Goal: Task Accomplishment & Management: Use online tool/utility

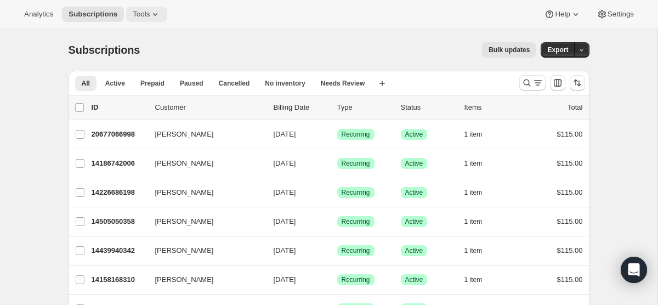
click at [156, 15] on icon at bounding box center [155, 14] width 11 height 11
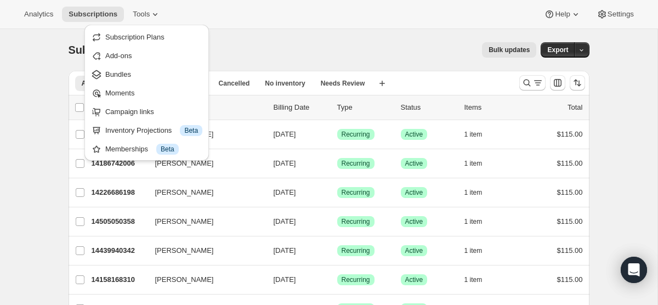
click at [157, 113] on span "Campaign links" at bounding box center [153, 111] width 97 height 11
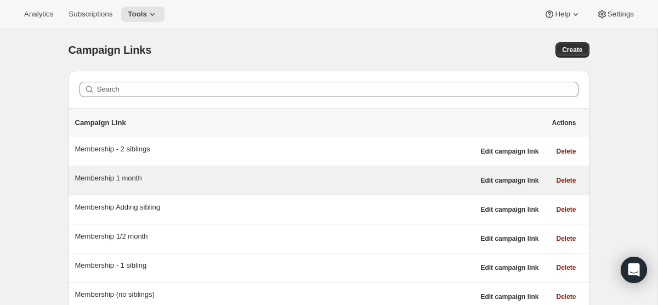
click at [371, 190] on div "Membership 1 month Edit campaign link Delete" at bounding box center [329, 180] width 521 height 29
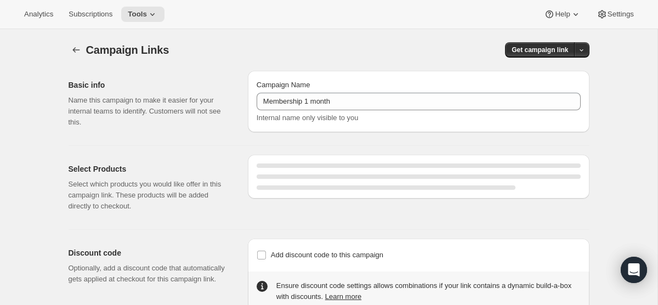
select select "gid://shopify/SellingPlan/5338071286"
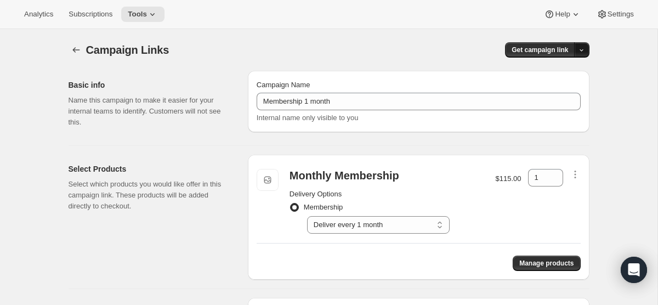
click at [578, 49] on icon "button" at bounding box center [581, 50] width 7 height 7
click at [564, 75] on span "Copy Link" at bounding box center [567, 73] width 32 height 8
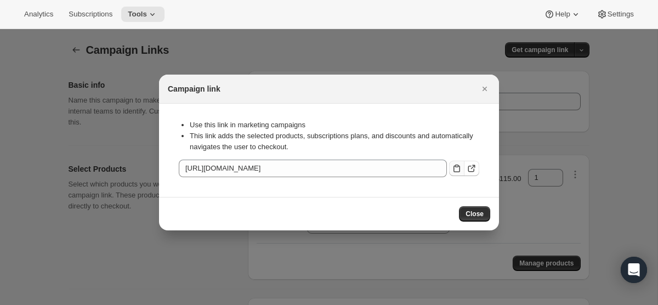
click at [454, 170] on icon ":ras:" at bounding box center [456, 168] width 11 height 11
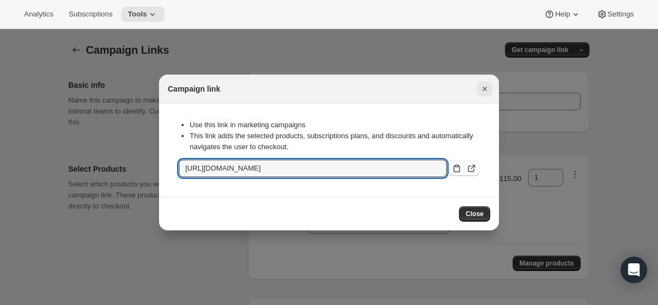
click at [488, 86] on icon "Close" at bounding box center [484, 88] width 11 height 11
